Goal: Transaction & Acquisition: Purchase product/service

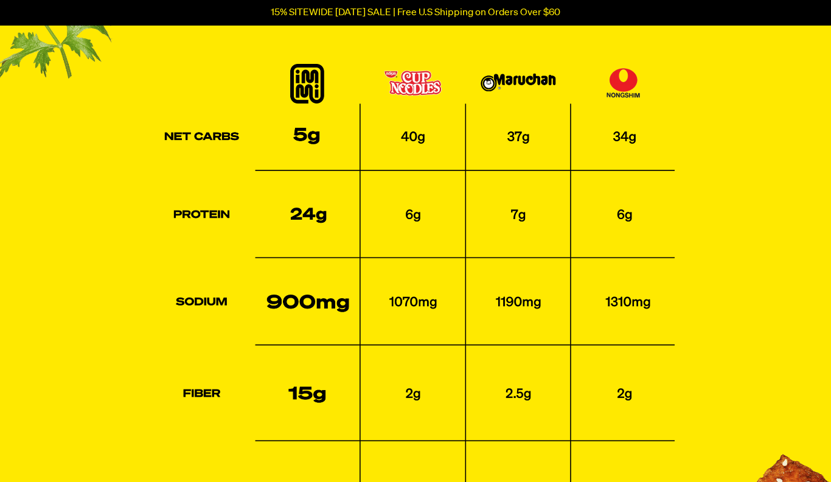
scroll to position [2113, 0]
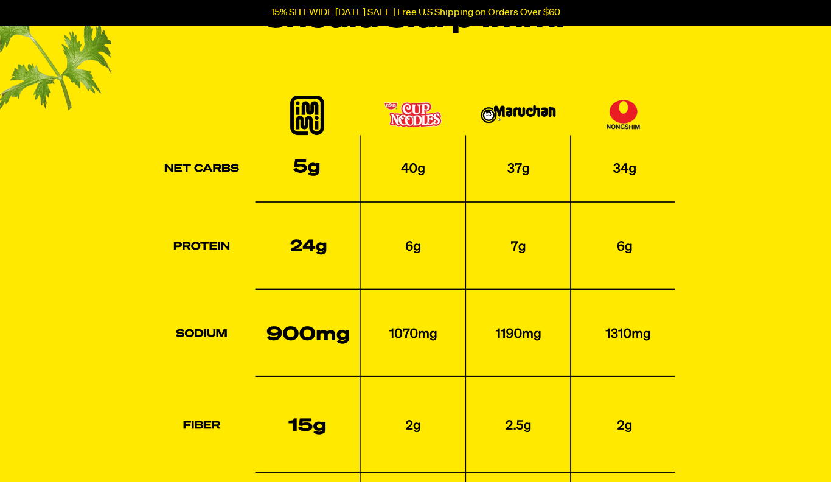
click at [698, 330] on div "Here’s why you should slurp immi SAVE 20% NOW 30 DAY MONEY-BACK GUARANTEE" at bounding box center [415, 316] width 772 height 688
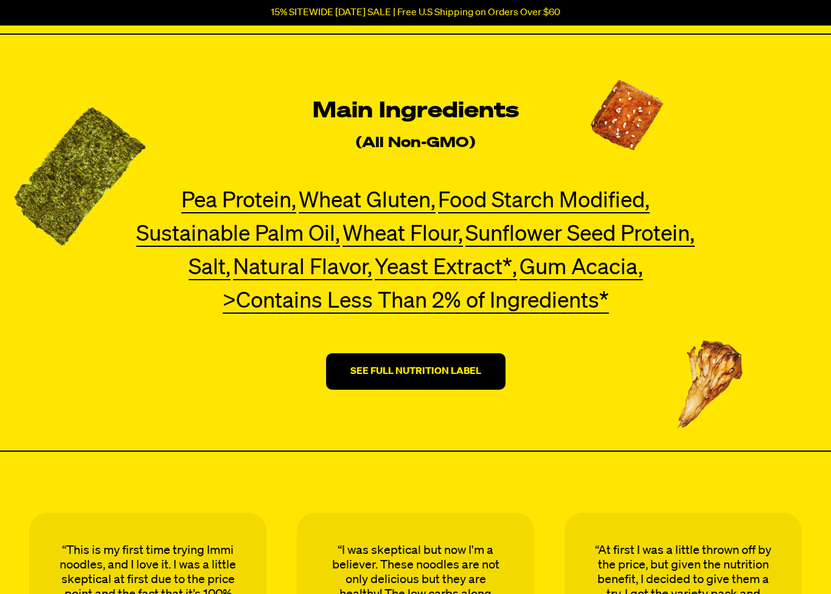
scroll to position [3474, 0]
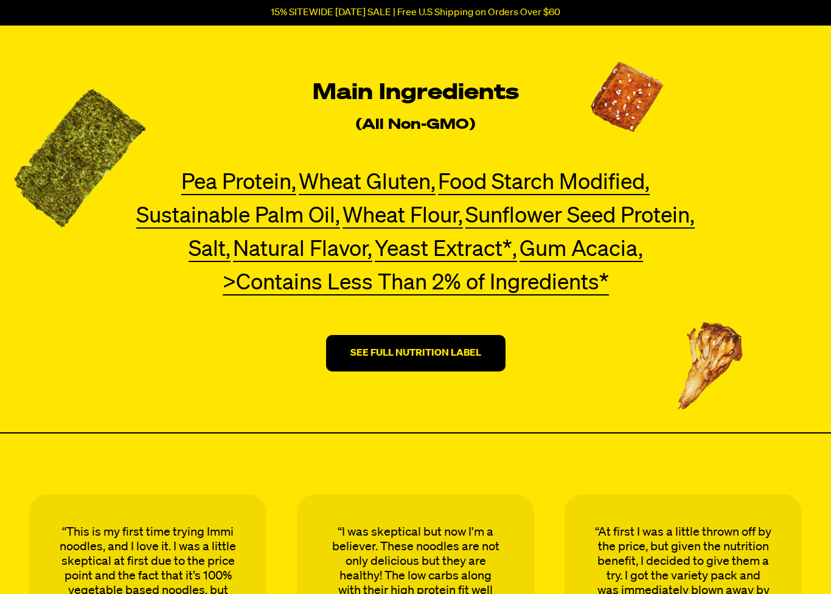
click at [440, 353] on strong "SEE FULL NUTRITION LABEL" at bounding box center [415, 354] width 131 height 10
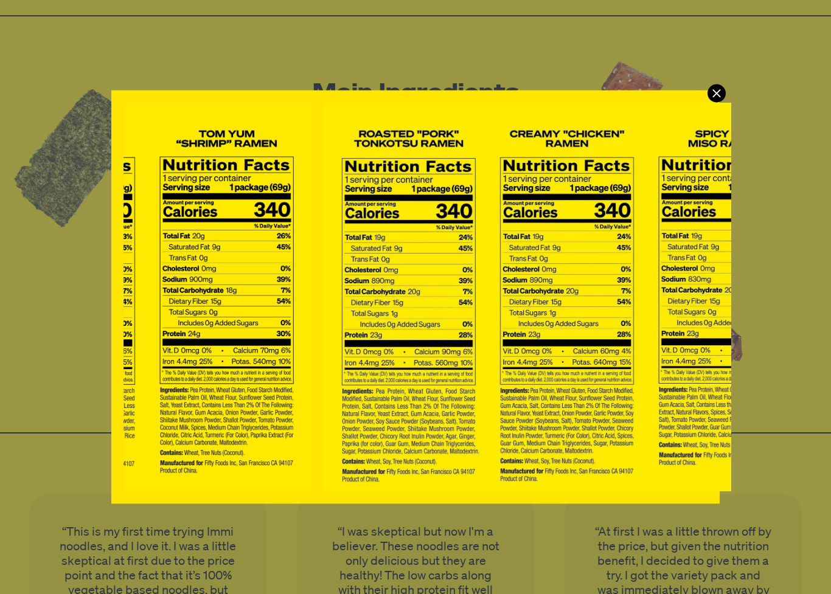
scroll to position [0, 284]
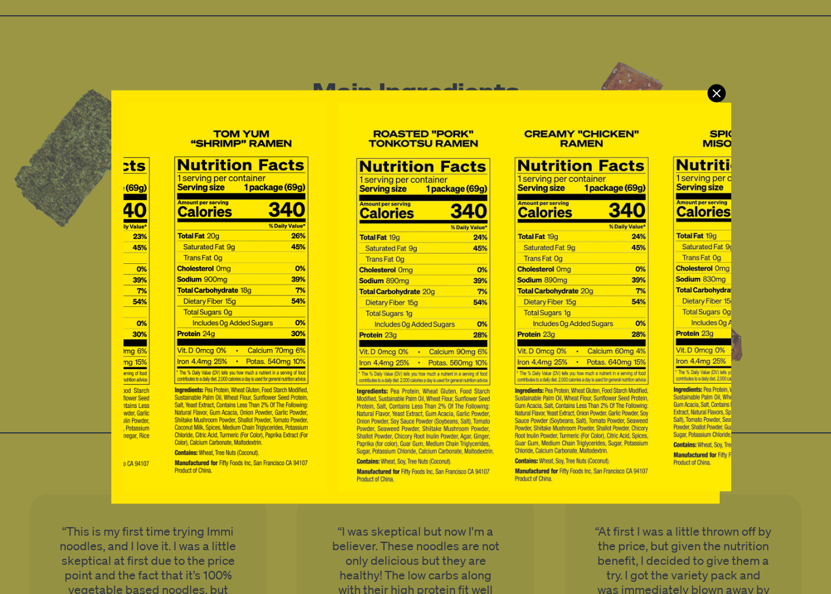
click at [752, 327] on div "Modal" at bounding box center [415, 297] width 831 height 594
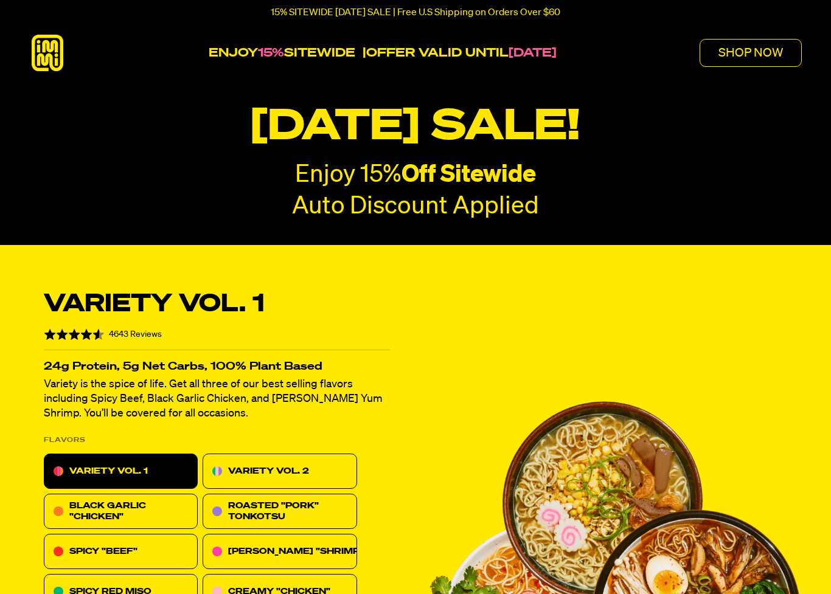
scroll to position [3475, 0]
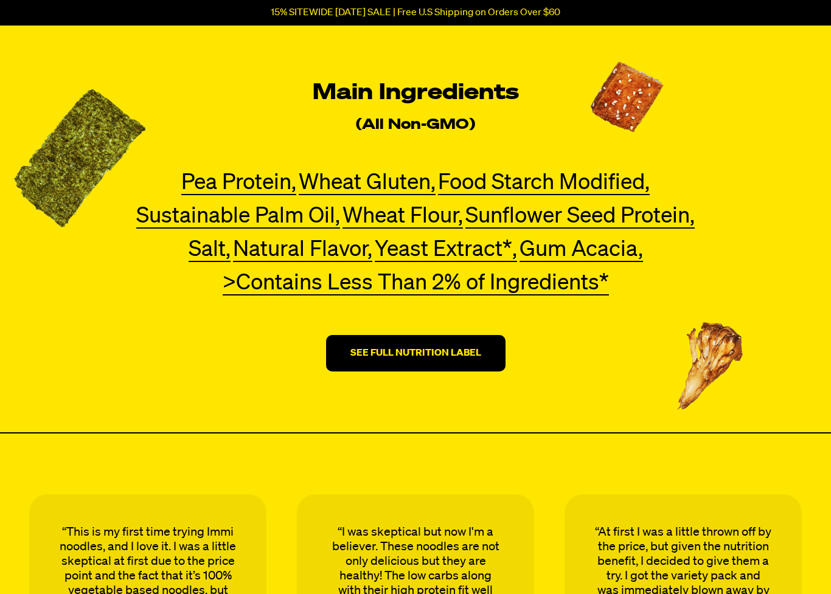
click at [450, 354] on strong "SEE FULL NUTRITION LABEL" at bounding box center [415, 353] width 131 height 10
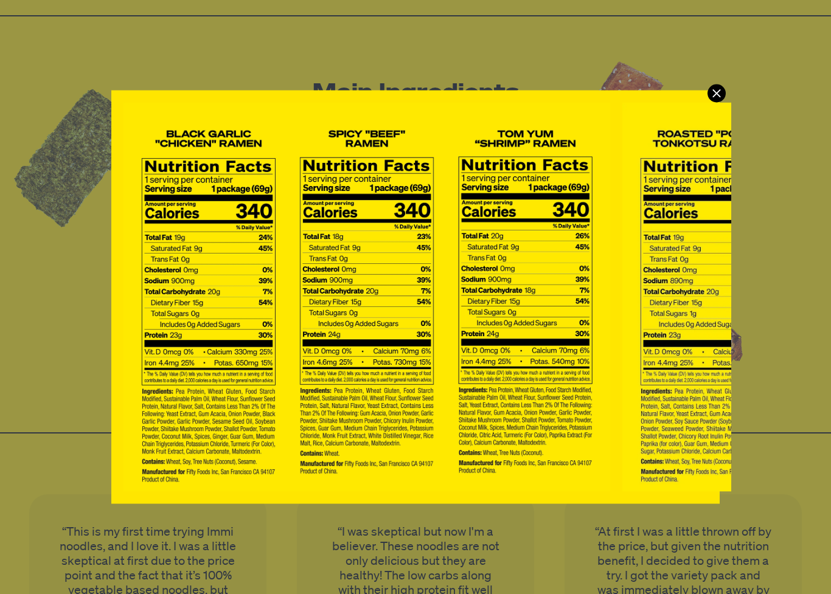
scroll to position [0, 0]
click at [711, 99] on icon "Modal" at bounding box center [716, 93] width 18 height 18
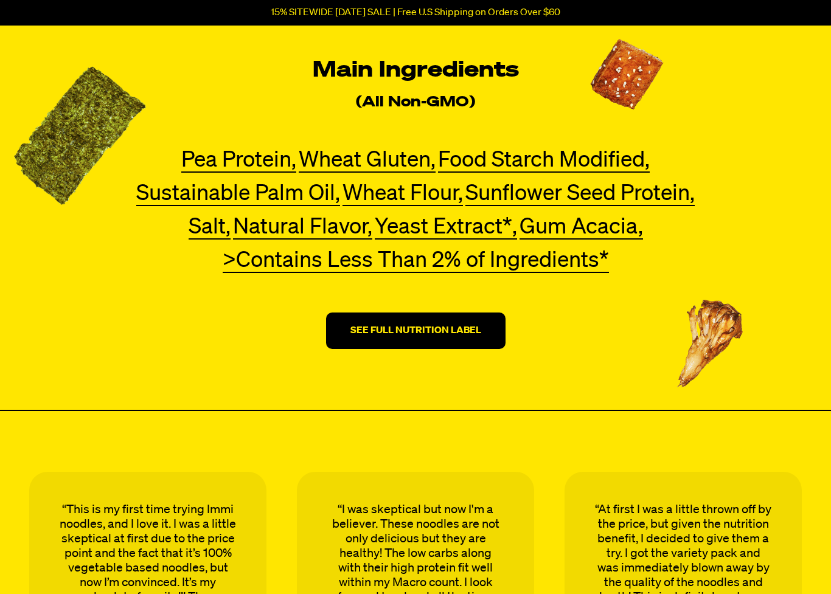
scroll to position [3497, 0]
click at [454, 330] on strong "SEE FULL NUTRITION LABEL" at bounding box center [415, 331] width 131 height 10
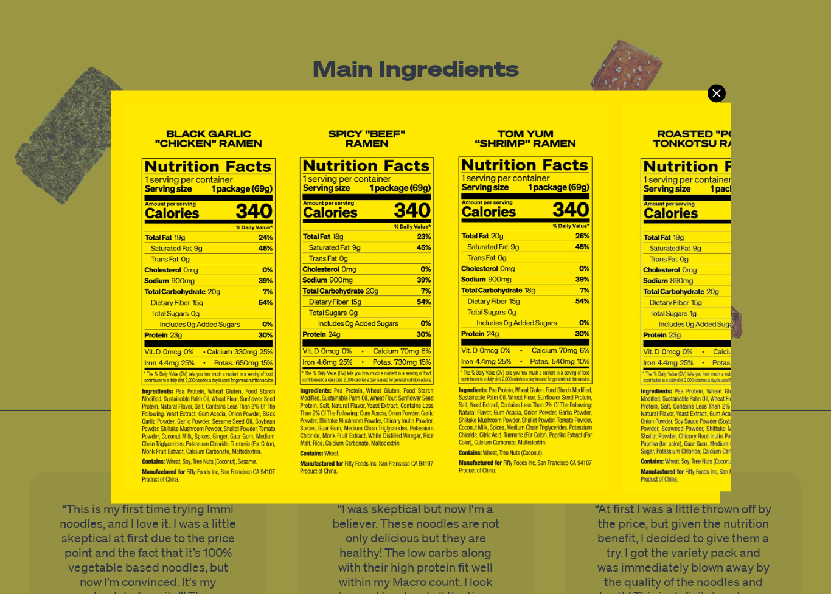
scroll to position [0, 0]
click at [715, 92] on icon "Modal" at bounding box center [716, 93] width 18 height 18
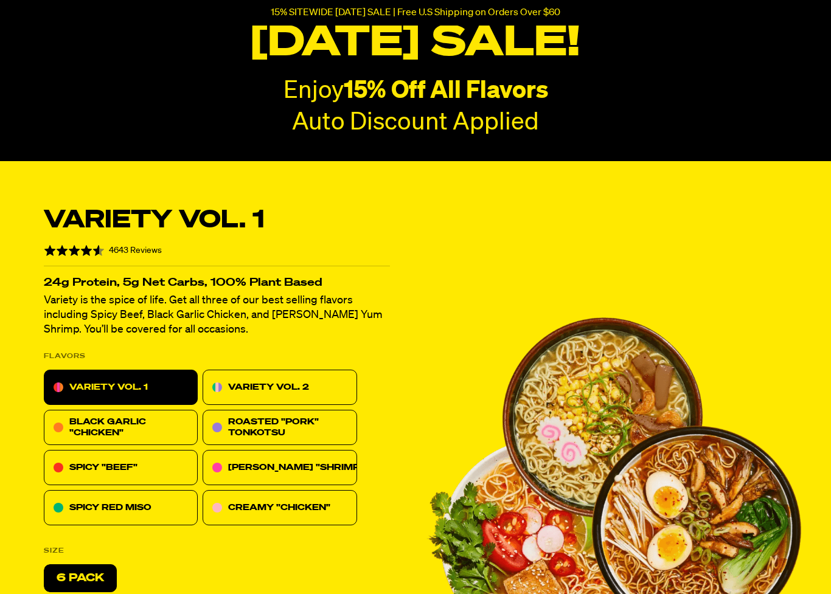
scroll to position [5103, 0]
click at [292, 381] on p "VARIETY VOL. 2" at bounding box center [268, 387] width 81 height 15
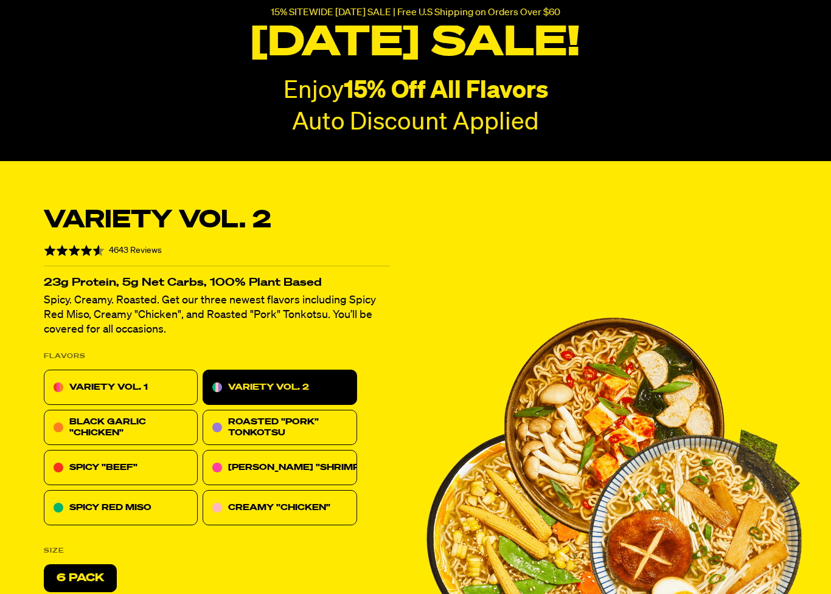
click at [144, 388] on p "VARIETY VOL. 1" at bounding box center [108, 387] width 78 height 15
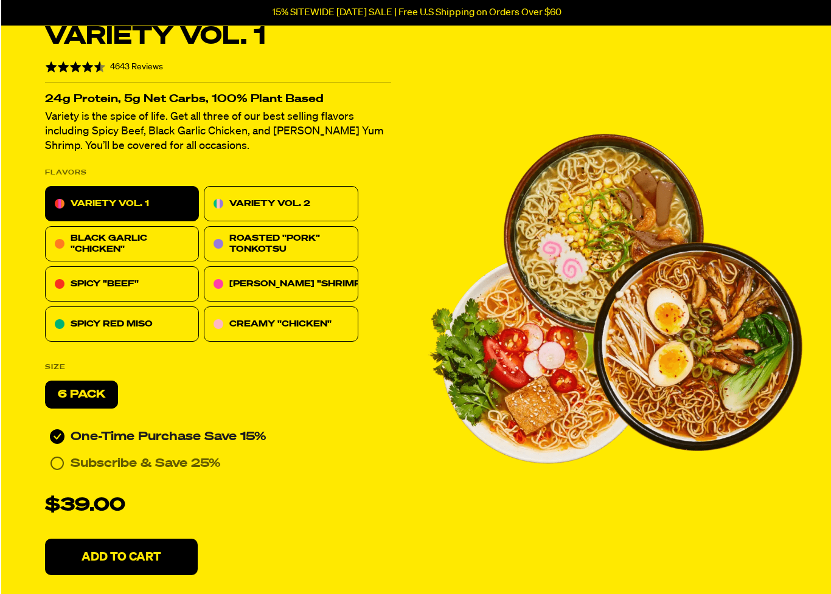
scroll to position [5293, 0]
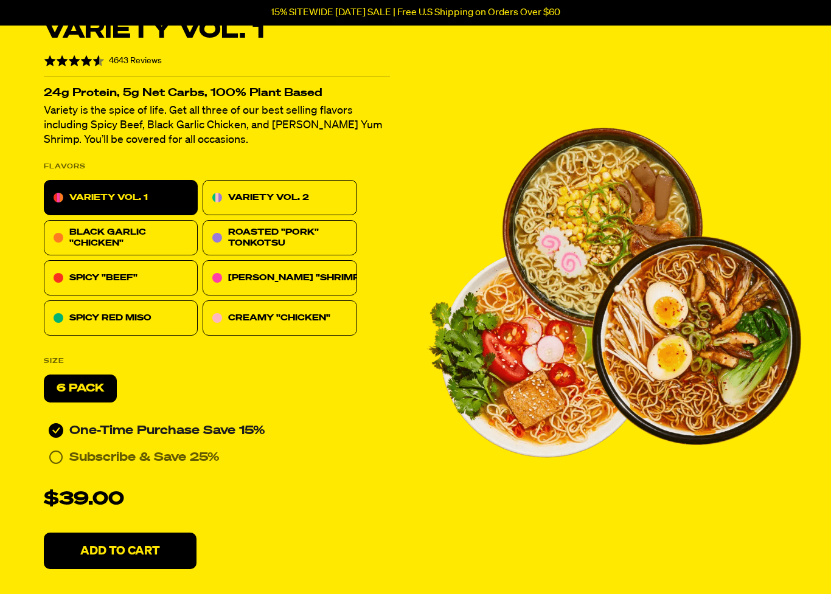
click at [133, 481] on p "Add To Cart" at bounding box center [120, 551] width 80 height 12
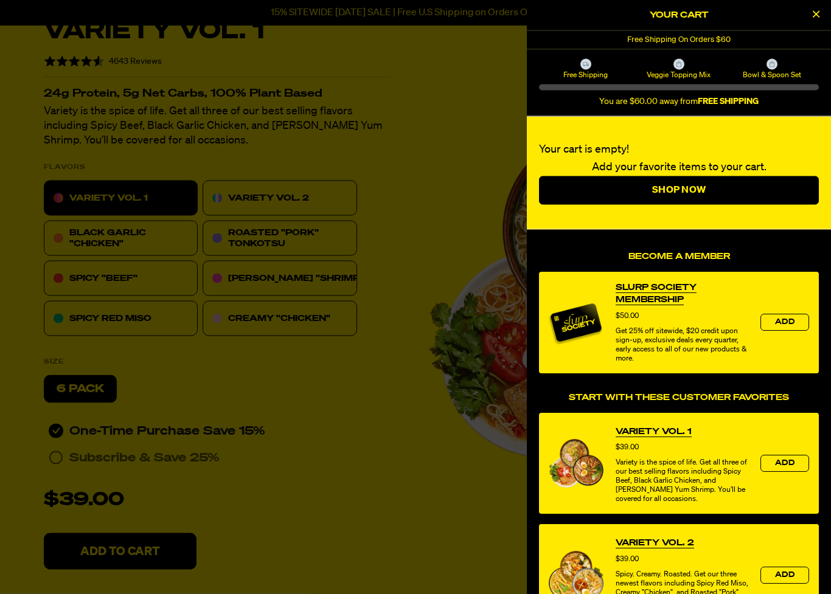
scroll to position [5293, 0]
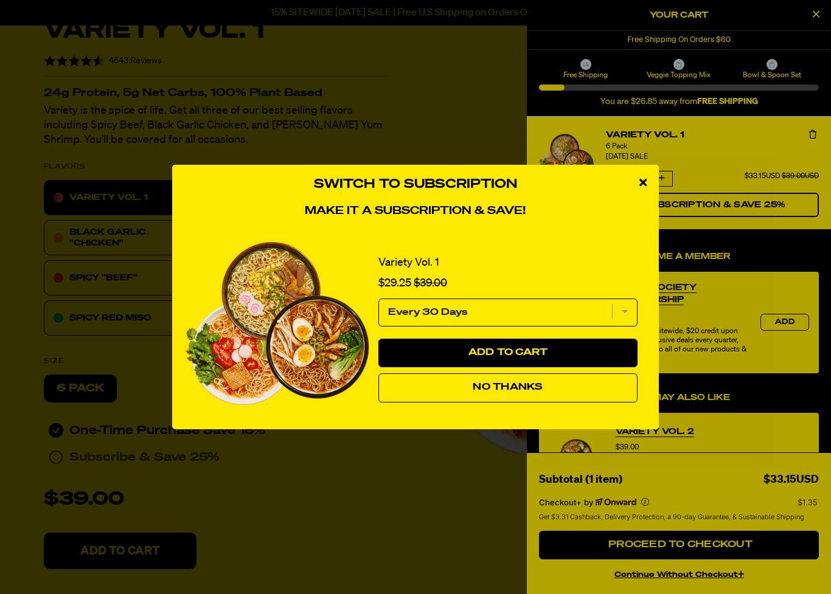
click at [643, 185] on icon "close modal" at bounding box center [642, 182] width 7 height 11
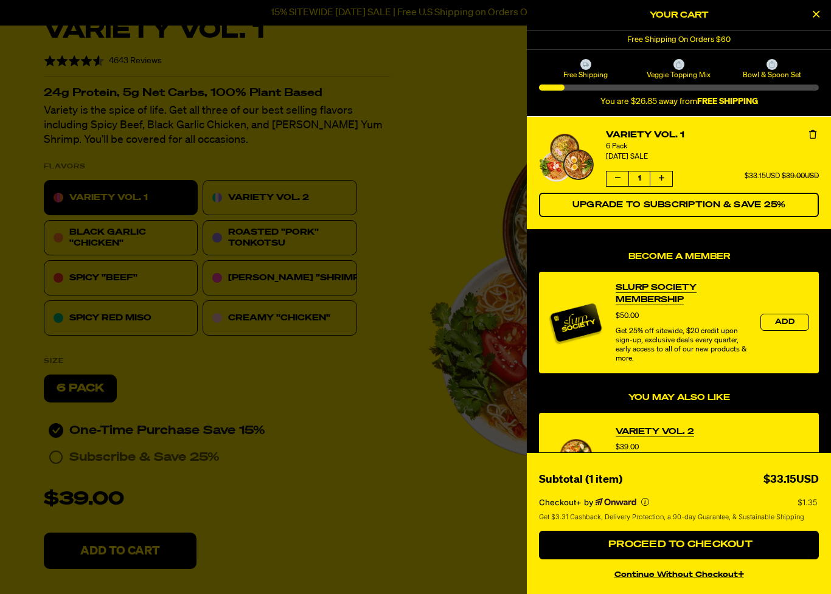
click at [374, 480] on div at bounding box center [415, 297] width 831 height 594
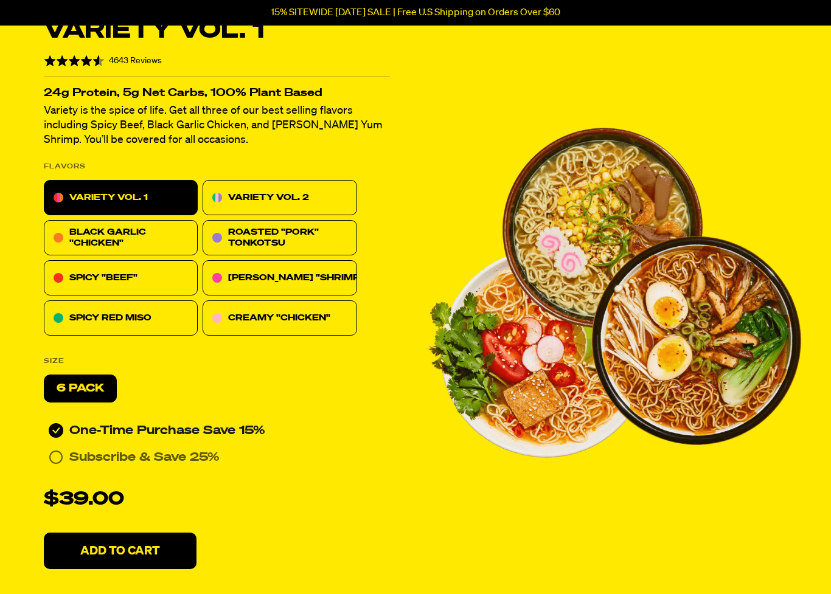
click at [286, 196] on p "VARIETY VOL. 2" at bounding box center [268, 197] width 81 height 15
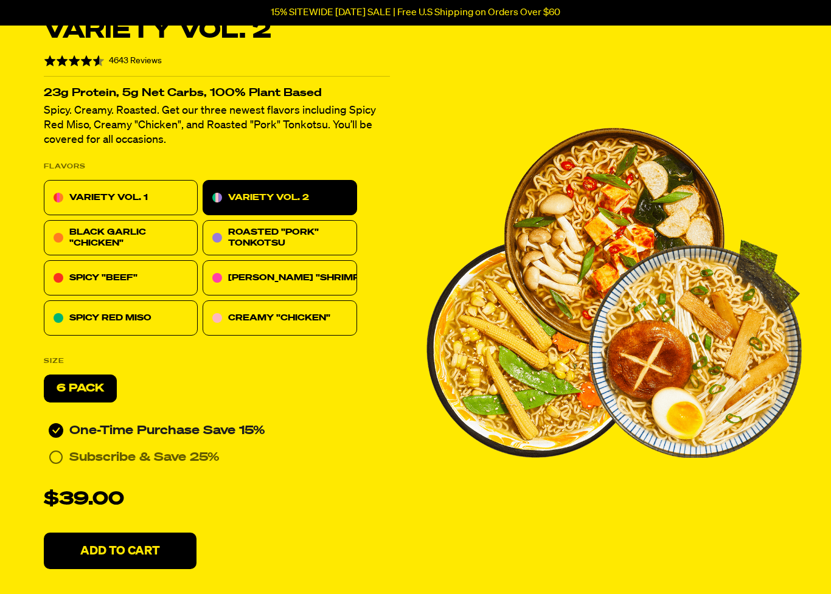
click at [90, 390] on span "6 Pack" at bounding box center [80, 388] width 47 height 11
click at [83, 389] on span "6 Pack" at bounding box center [80, 388] width 47 height 11
click at [116, 481] on p "Add To Cart" at bounding box center [120, 551] width 80 height 12
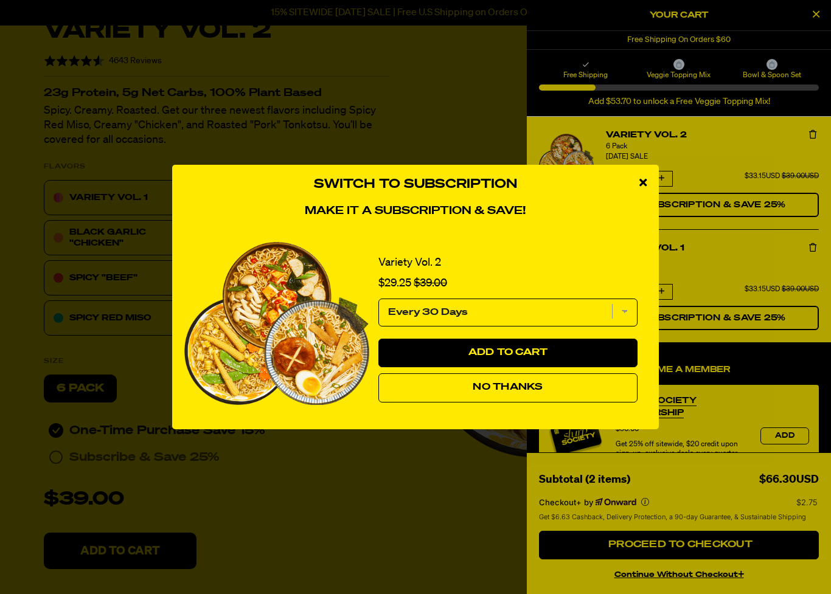
click at [623, 313] on select "Every 30 Days" at bounding box center [507, 313] width 259 height 28
click at [537, 386] on span "No Thanks" at bounding box center [508, 388] width 70 height 10
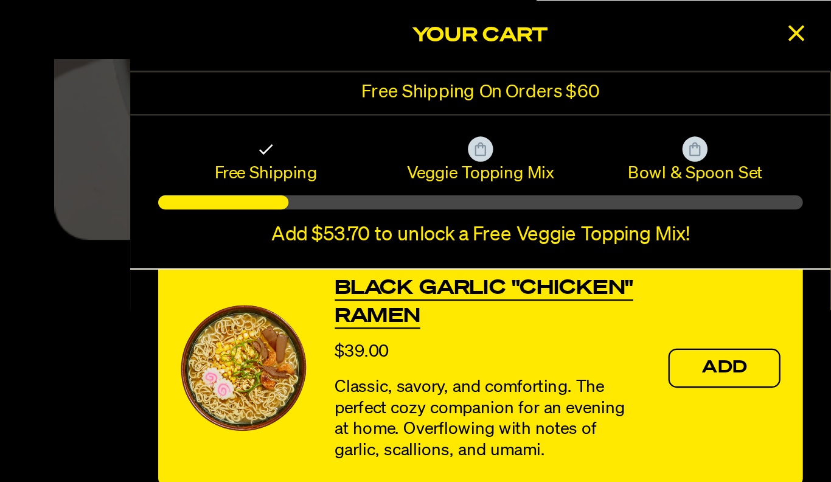
scroll to position [4964, 128]
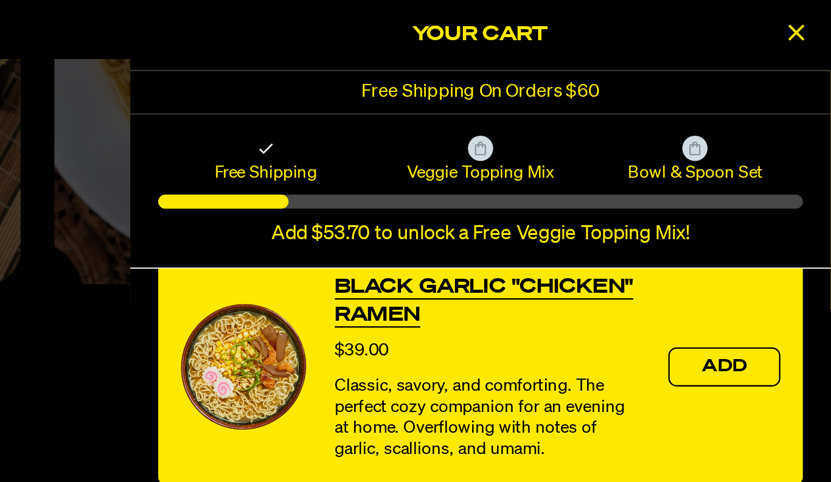
click at [812, 14] on icon "Close Cart" at bounding box center [815, 14] width 7 height 11
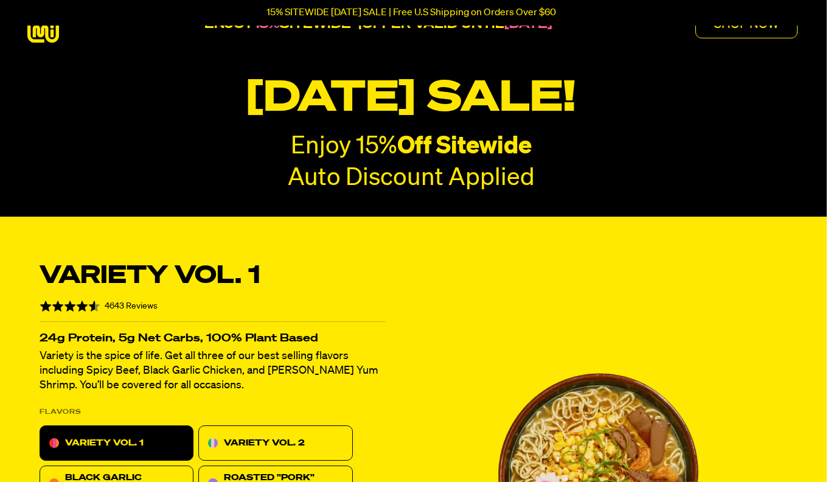
scroll to position [0, 0]
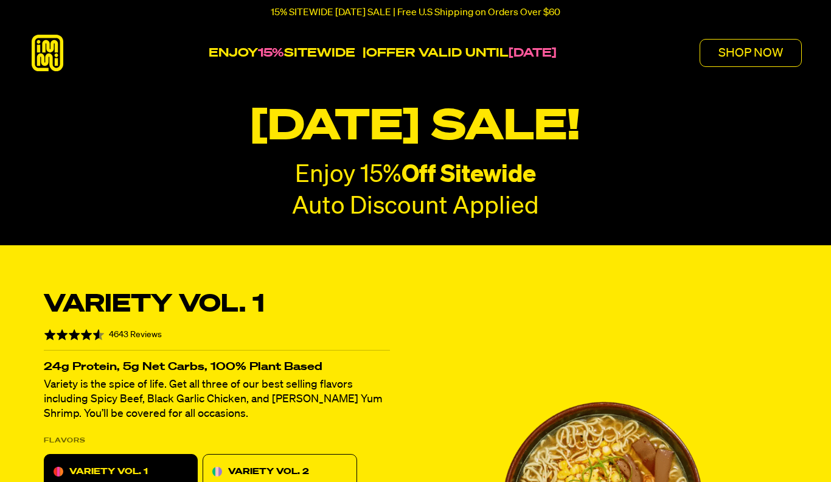
click at [758, 57] on p "SHOP NOW" at bounding box center [750, 53] width 64 height 12
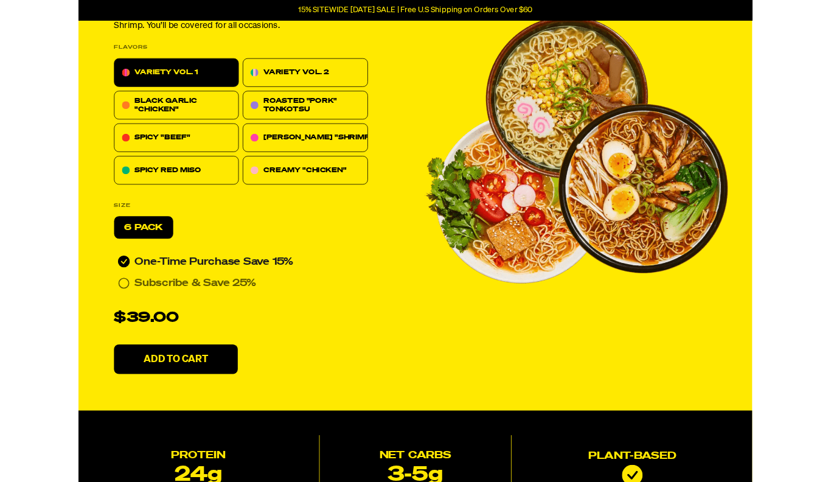
scroll to position [382, 0]
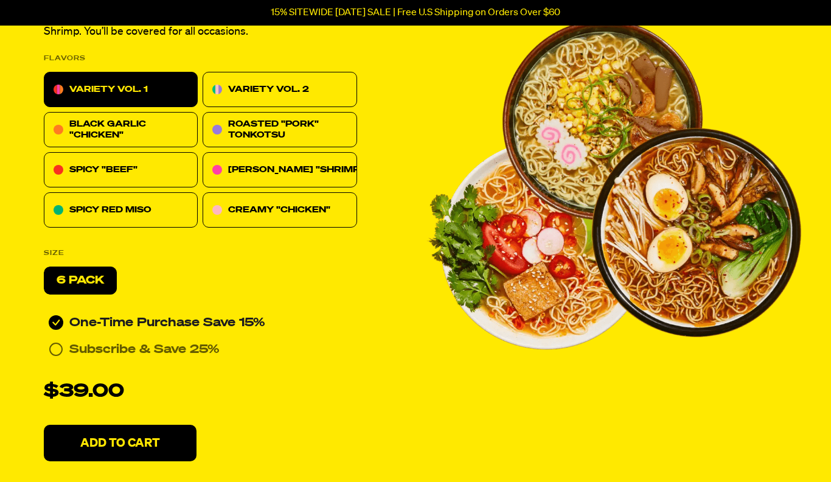
click at [115, 438] on p "Add To Cart" at bounding box center [120, 443] width 80 height 12
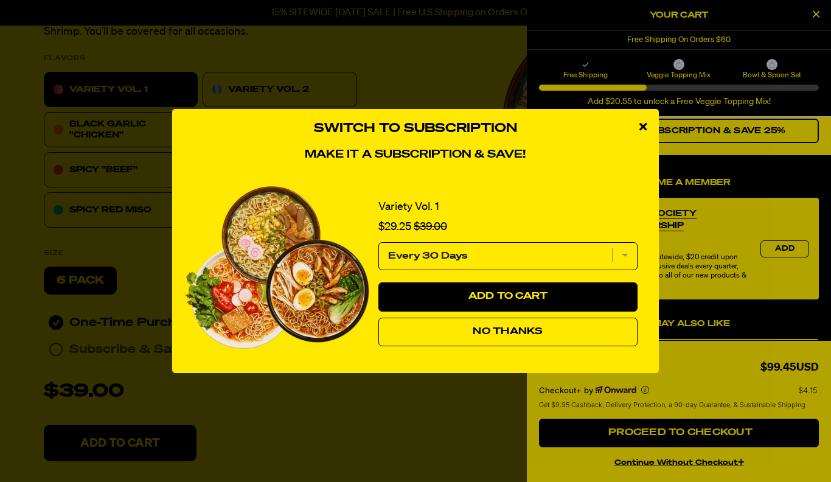
click at [493, 327] on span "No Thanks" at bounding box center [508, 332] width 70 height 10
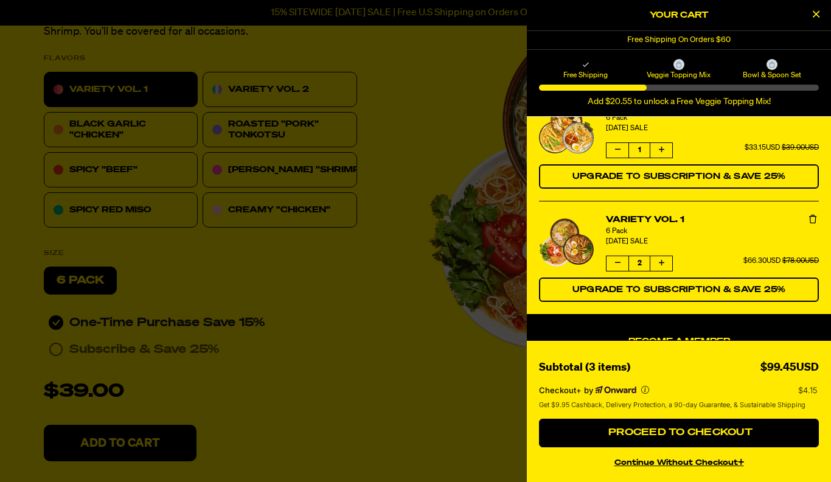
scroll to position [30, 0]
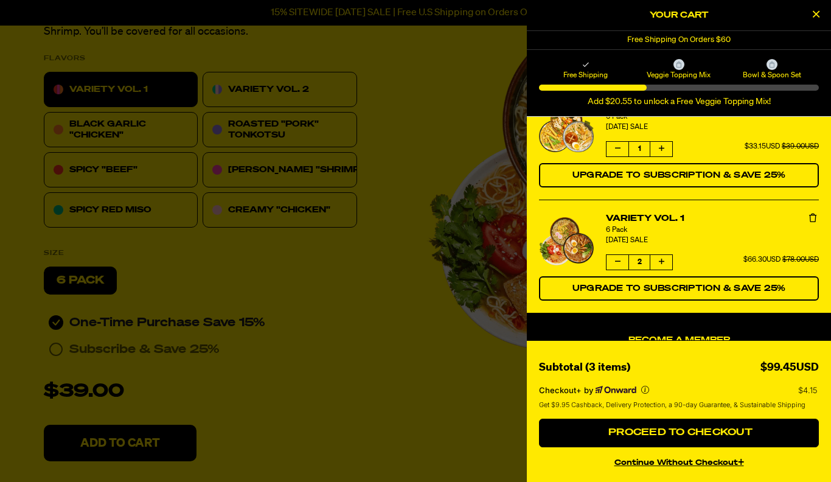
click at [617, 263] on icon "Decrease quantity of Variety Vol. 1" at bounding box center [617, 261] width 5 height 7
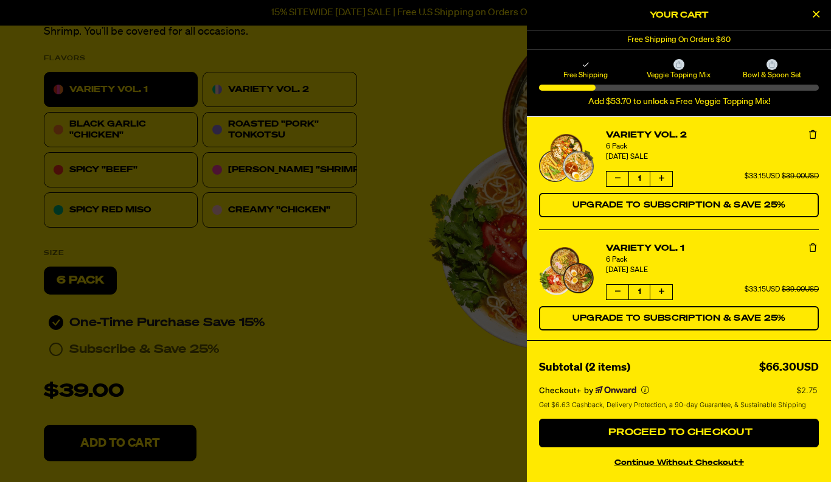
scroll to position [0, 0]
